Goal: Task Accomplishment & Management: Manage account settings

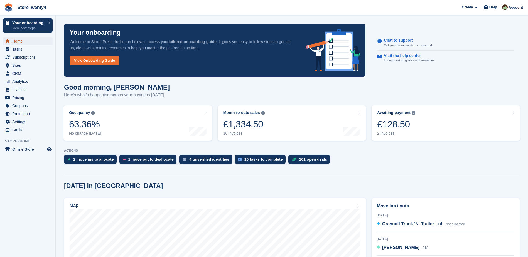
click at [20, 40] on span "Home" at bounding box center [28, 41] width 33 height 8
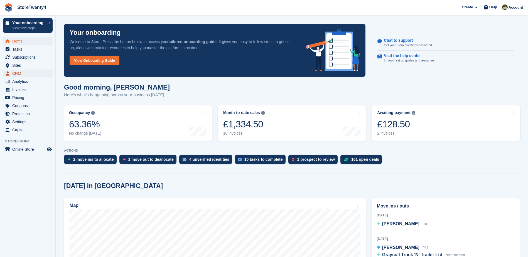
click at [20, 73] on span "CRM" at bounding box center [28, 74] width 33 height 8
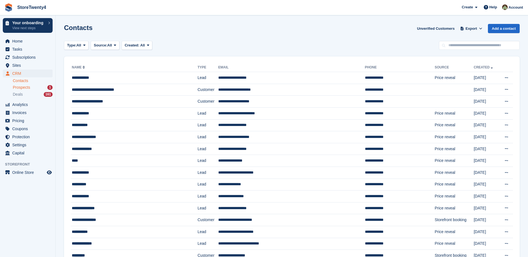
click at [23, 87] on span "Prospects" at bounding box center [21, 87] width 17 height 5
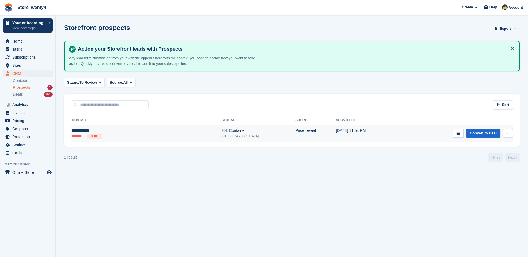
click at [221, 131] on div "20ft Container" at bounding box center [258, 131] width 74 height 6
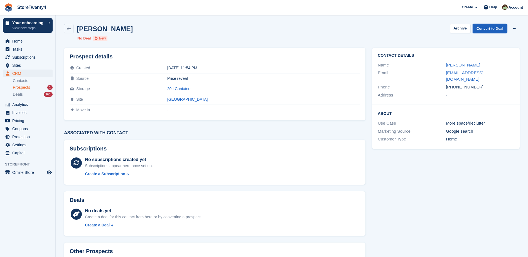
click at [487, 31] on link "Convert to Deal" at bounding box center [490, 28] width 35 height 9
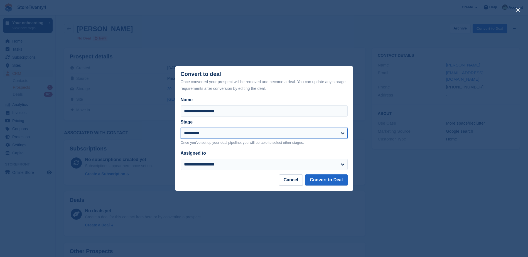
drag, startPoint x: 286, startPoint y: 133, endPoint x: 282, endPoint y: 134, distance: 3.6
click at [286, 133] on select "**********" at bounding box center [264, 133] width 167 height 11
select select "****"
click at [181, 128] on select "**********" at bounding box center [264, 133] width 167 height 11
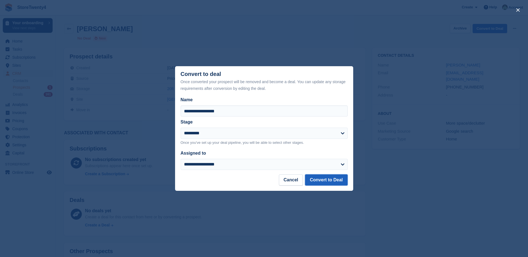
click at [320, 180] on button "Convert to Deal" at bounding box center [326, 180] width 42 height 11
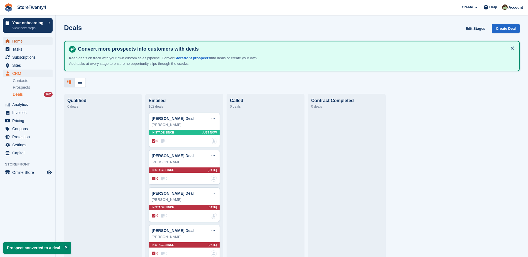
click at [21, 42] on span "Home" at bounding box center [28, 41] width 33 height 8
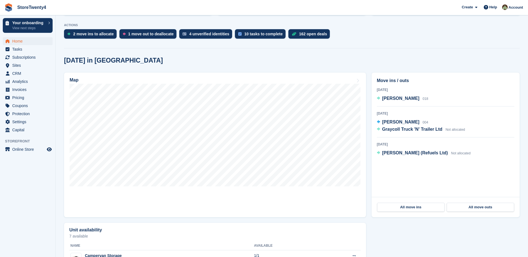
scroll to position [126, 0]
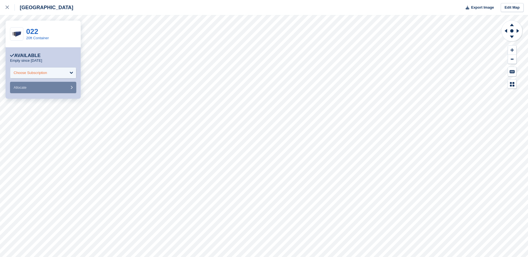
click at [68, 72] on div "Choose Subscription" at bounding box center [43, 72] width 66 height 11
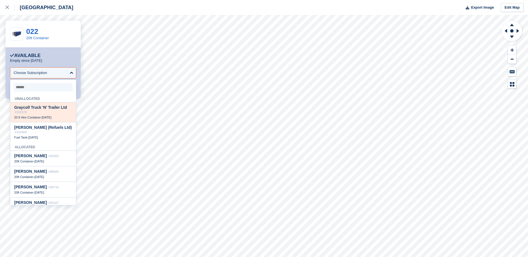
click at [52, 109] on span "Graycoll Truck 'N' Trailer Ltd" at bounding box center [40, 107] width 53 height 4
select select "******"
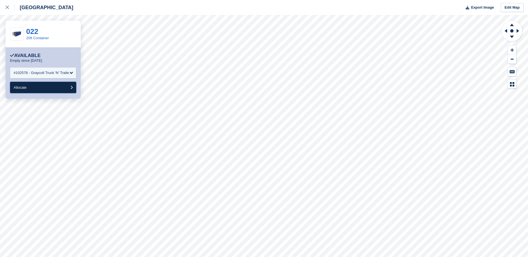
click at [46, 90] on button "Allocate" at bounding box center [43, 87] width 66 height 11
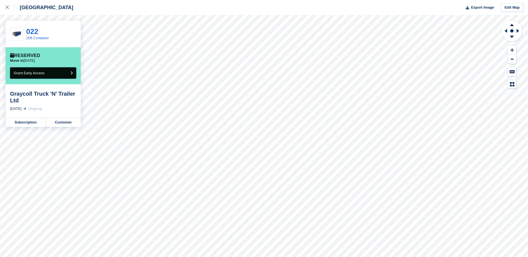
click at [64, 71] on button "Grant Early Access" at bounding box center [43, 72] width 66 height 11
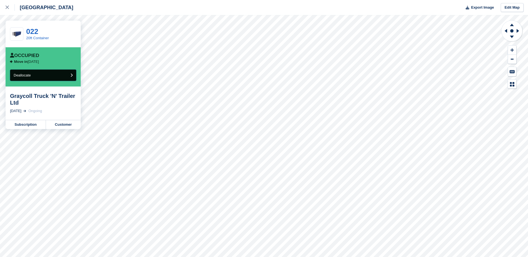
click at [53, 74] on button "Deallocate" at bounding box center [43, 75] width 66 height 11
click at [6, 9] on icon at bounding box center [7, 7] width 3 height 3
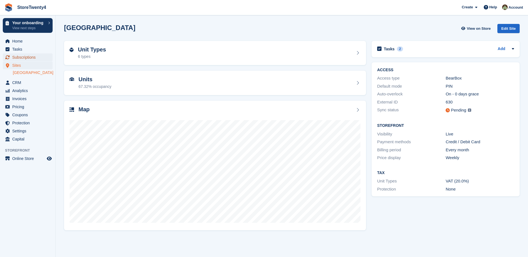
click at [29, 57] on span "Subscriptions" at bounding box center [28, 57] width 33 height 8
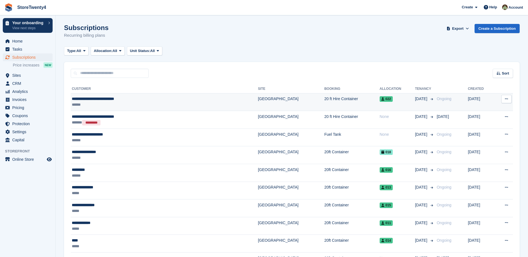
click at [508, 100] on icon at bounding box center [506, 99] width 3 height 4
click at [484, 107] on p "View customer" at bounding box center [485, 109] width 48 height 7
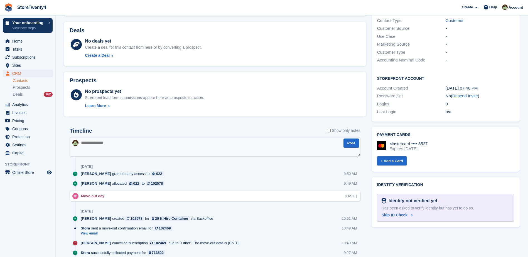
scroll to position [270, 0]
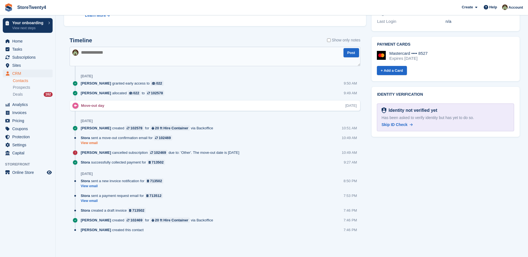
click at [93, 144] on link "View email" at bounding box center [128, 143] width 94 height 5
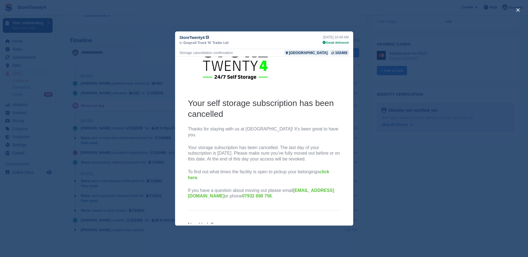
scroll to position [0, 0]
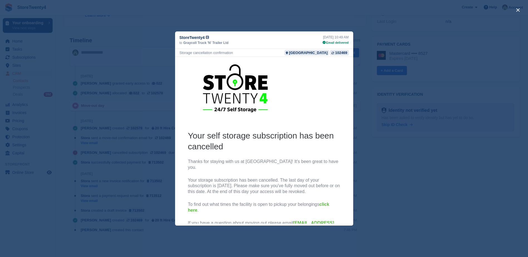
click at [384, 139] on div "close" at bounding box center [264, 128] width 528 height 257
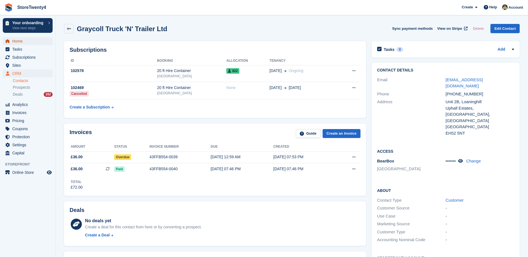
click at [22, 42] on span "Home" at bounding box center [28, 41] width 33 height 8
